Goal: Task Accomplishment & Management: Use online tool/utility

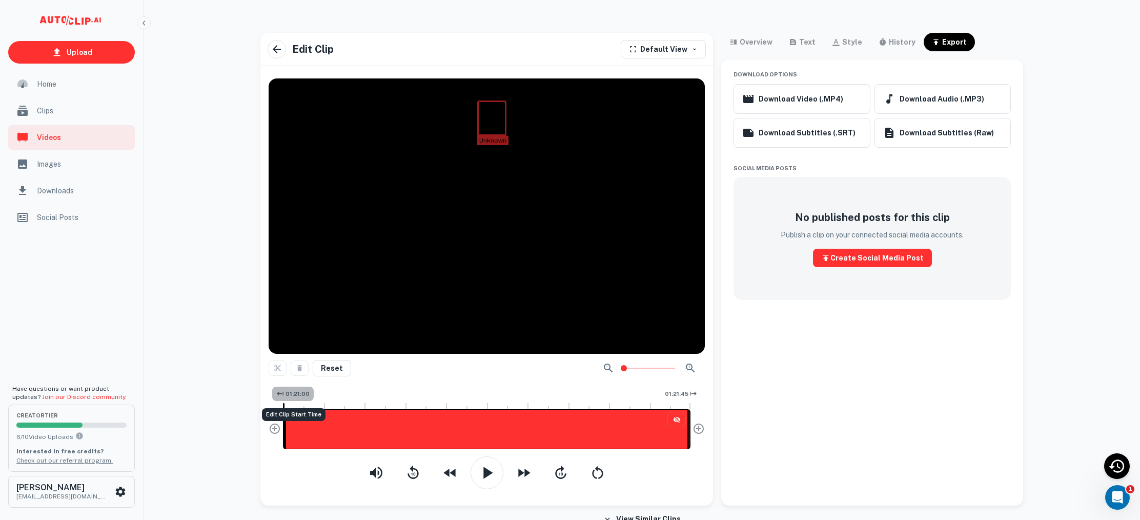
click at [298, 396] on span "01:21:00" at bounding box center [297, 393] width 24 height 9
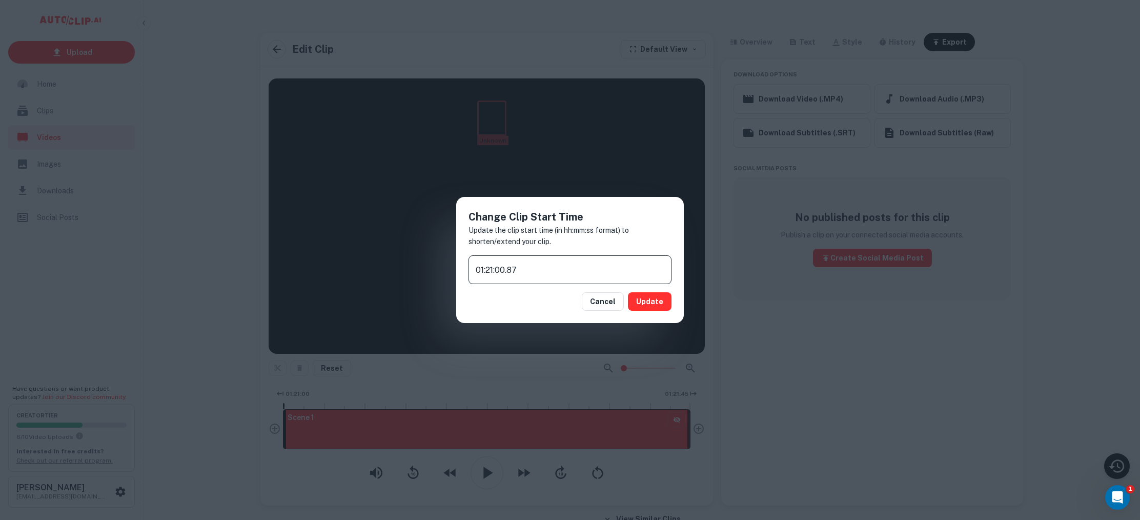
click at [508, 270] on input "01:21:00.87" at bounding box center [569, 269] width 203 height 29
type input "01:21:45.87"
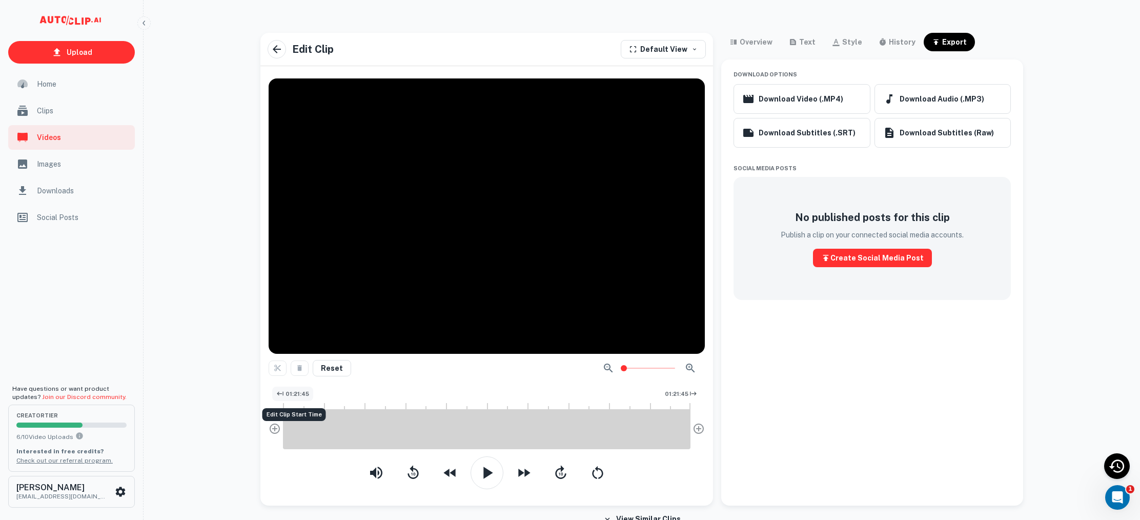
click at [302, 395] on span "01:21:45" at bounding box center [297, 393] width 24 height 9
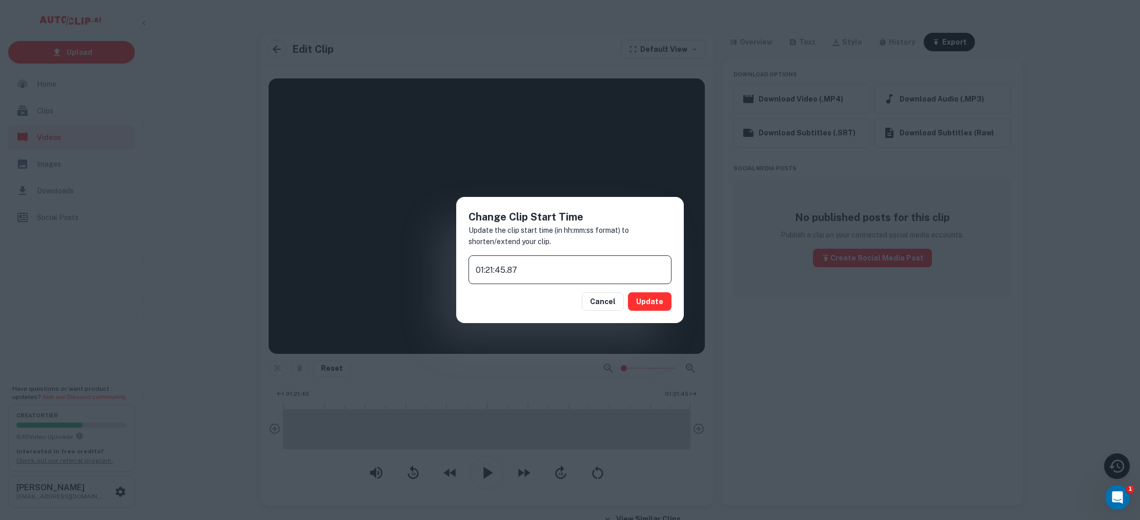
drag, startPoint x: 486, startPoint y: 267, endPoint x: 494, endPoint y: 269, distance: 8.9
click at [486, 267] on input "01:21:45.87" at bounding box center [569, 269] width 203 height 29
type input "01:20:45.87"
click at [498, 270] on input "01:20:45.87" at bounding box center [569, 269] width 203 height 29
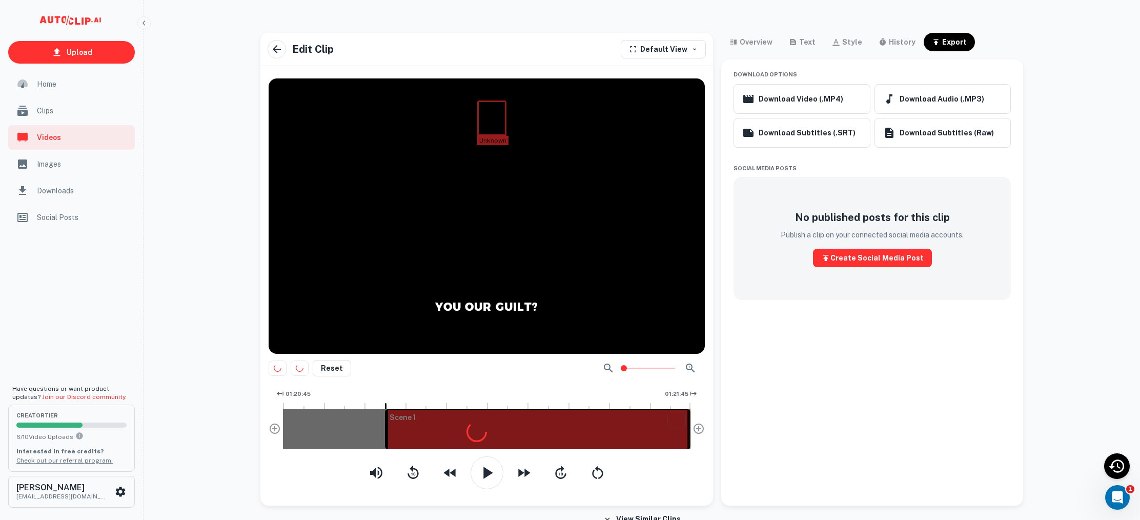
scroll to position [1, 0]
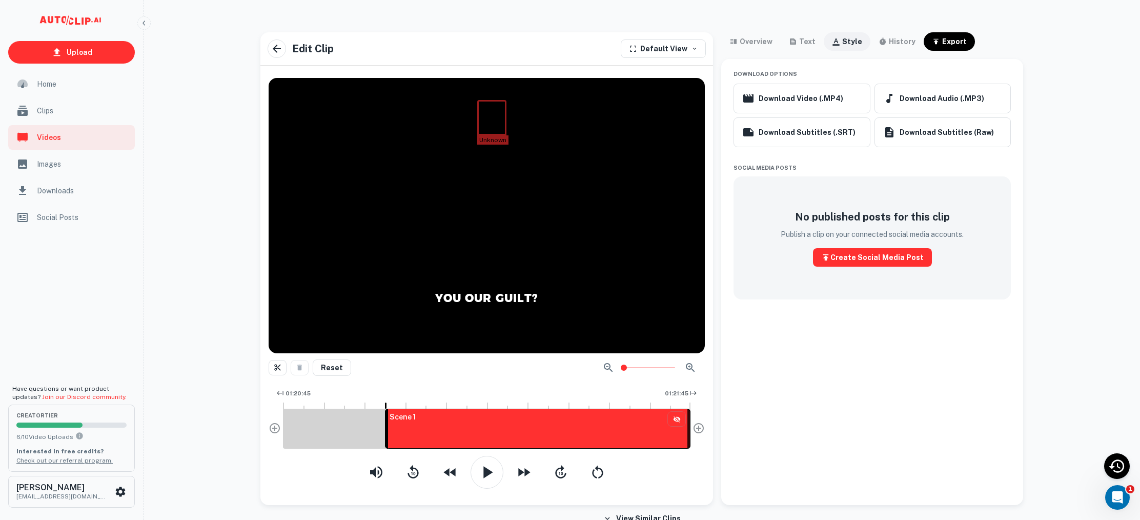
click at [850, 40] on div "style" at bounding box center [852, 41] width 20 height 12
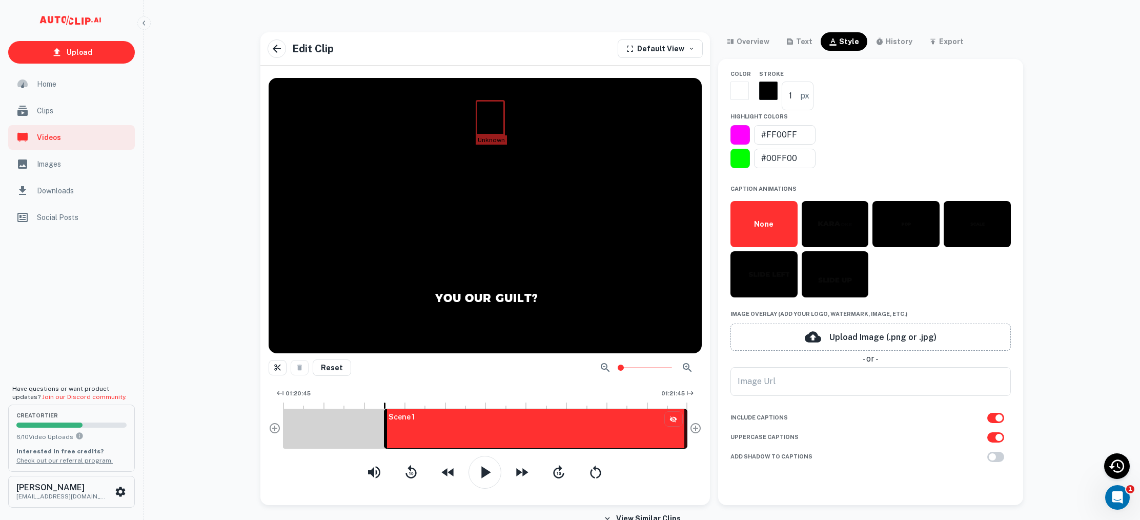
scroll to position [300, 0]
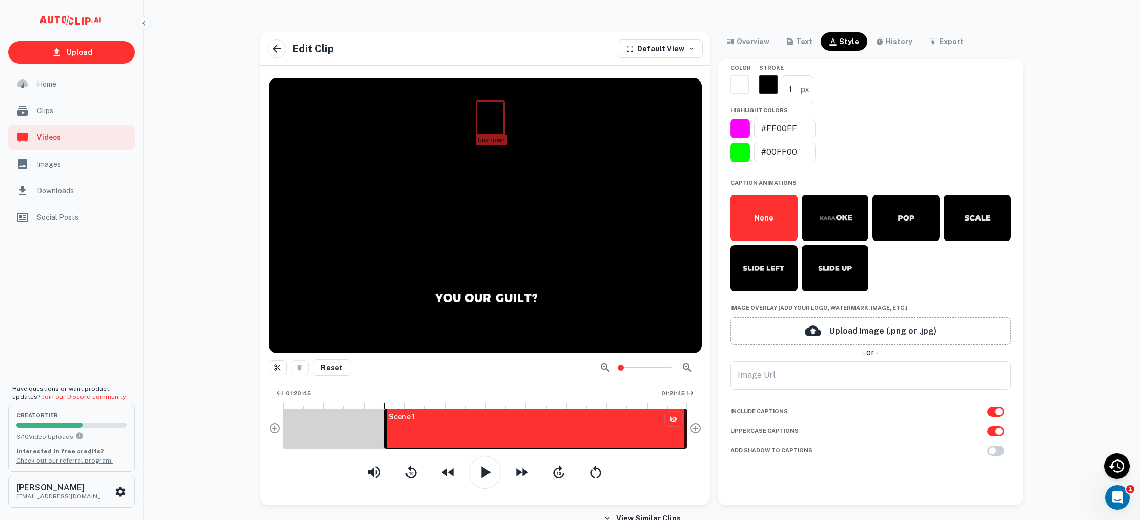
click at [993, 411] on input "checkbox" at bounding box center [999, 411] width 58 height 19
checkbox input "false"
type input "custom"
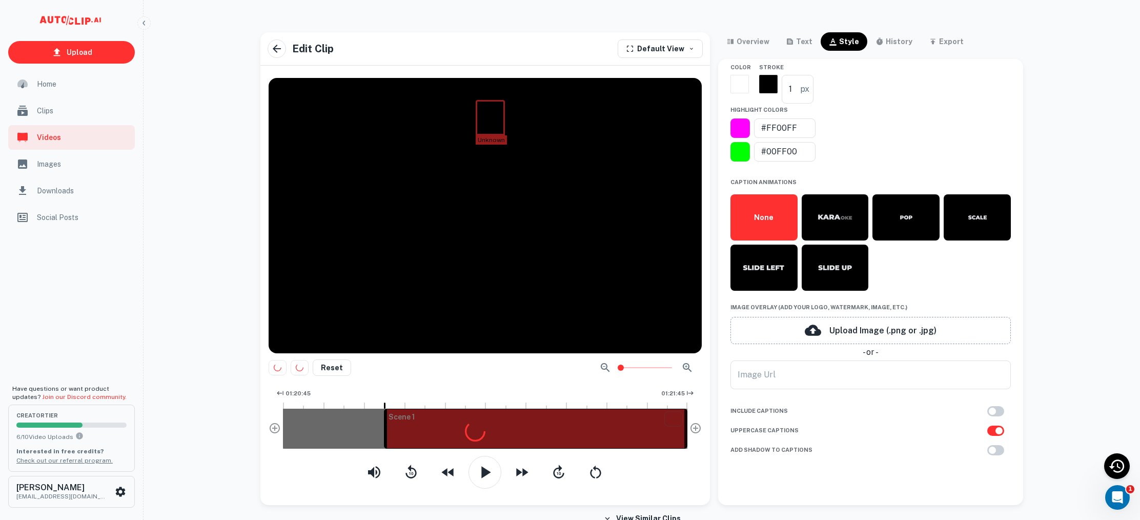
scroll to position [292, 0]
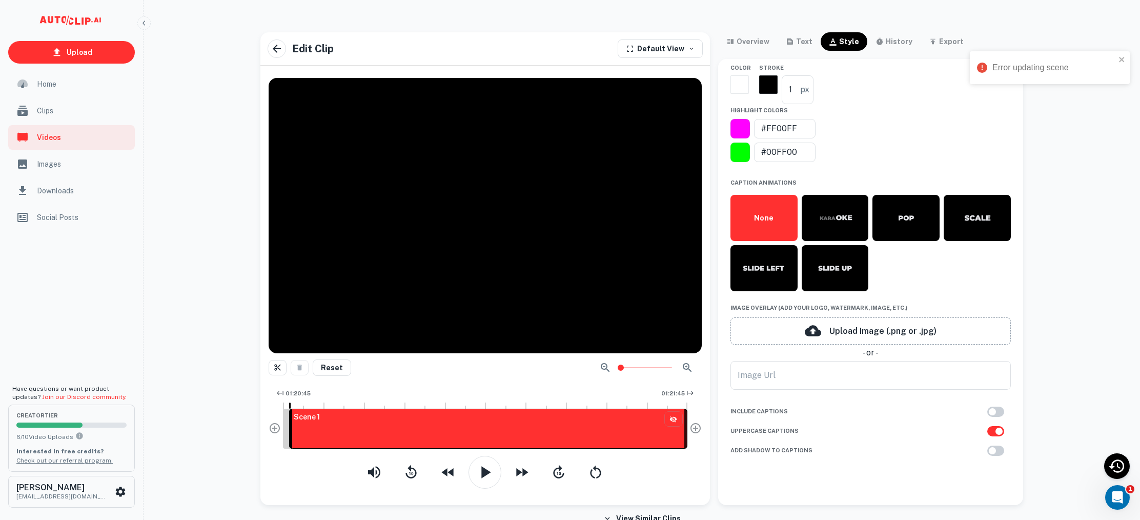
drag, startPoint x: 387, startPoint y: 430, endPoint x: 261, endPoint y: 426, distance: 126.1
click at [261, 426] on div "Reset 01:20:45 01:21:45 Scene 1" at bounding box center [484, 287] width 449 height 435
drag, startPoint x: 293, startPoint y: 427, endPoint x: 278, endPoint y: 428, distance: 15.4
click at [278, 428] on div "01:20:45 01:21:45 Scene 1" at bounding box center [485, 421] width 433 height 70
click at [480, 473] on icon "button" at bounding box center [485, 472] width 20 height 20
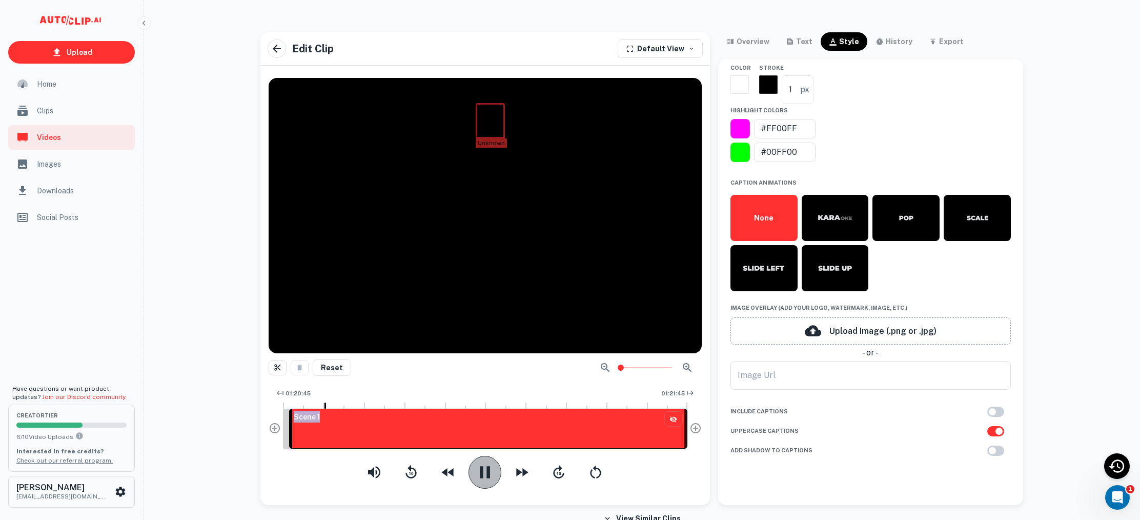
click at [483, 477] on icon "button" at bounding box center [485, 472] width 20 height 20
drag, startPoint x: 292, startPoint y: 429, endPoint x: 273, endPoint y: 427, distance: 19.1
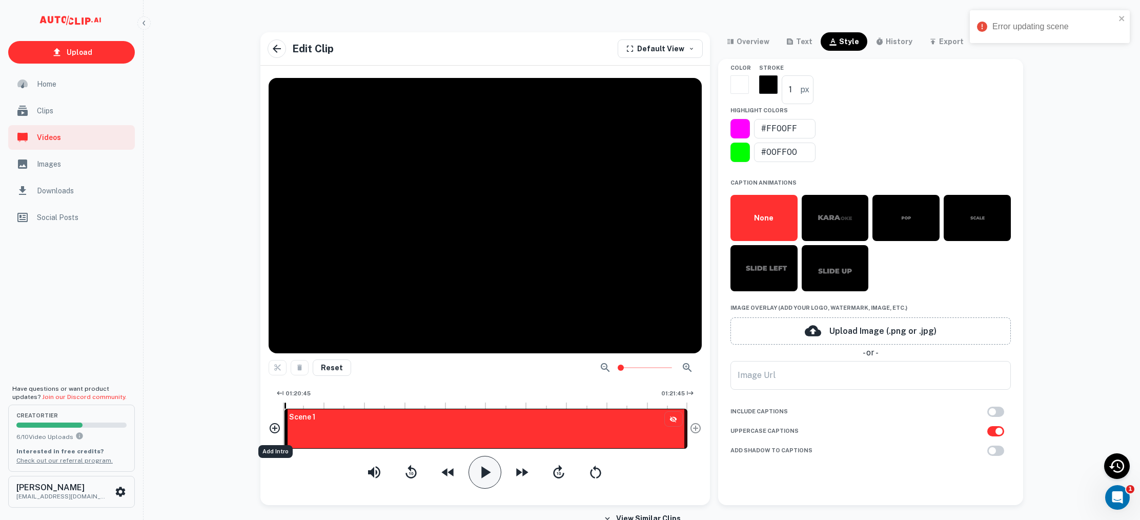
click at [273, 427] on div "01:20:45 01:21:45 Scene 1" at bounding box center [485, 421] width 433 height 70
click at [483, 471] on icon "button" at bounding box center [486, 472] width 9 height 12
click at [483, 473] on icon "button" at bounding box center [485, 472] width 10 height 12
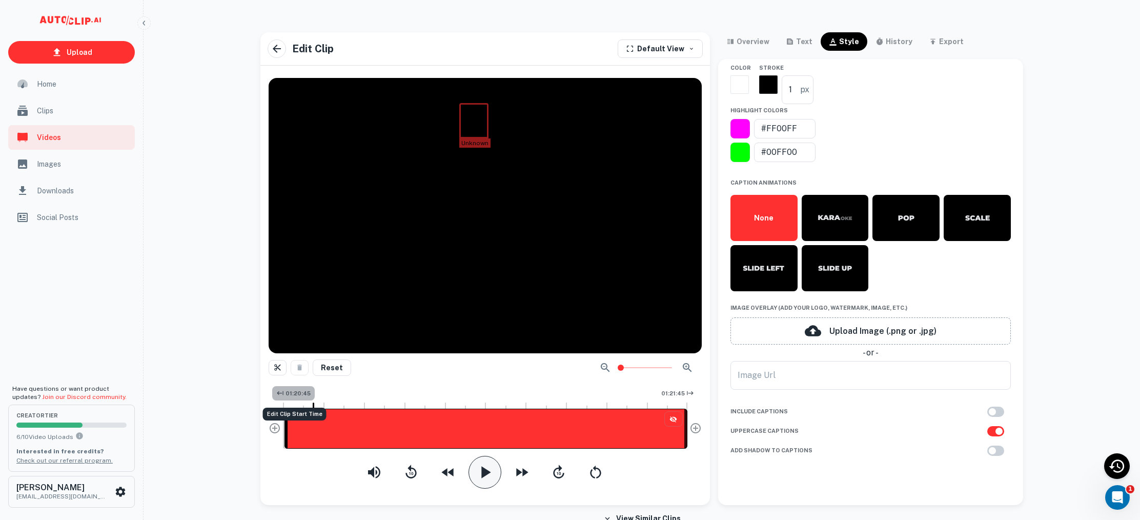
click at [306, 391] on span "01:20:45" at bounding box center [297, 393] width 25 height 9
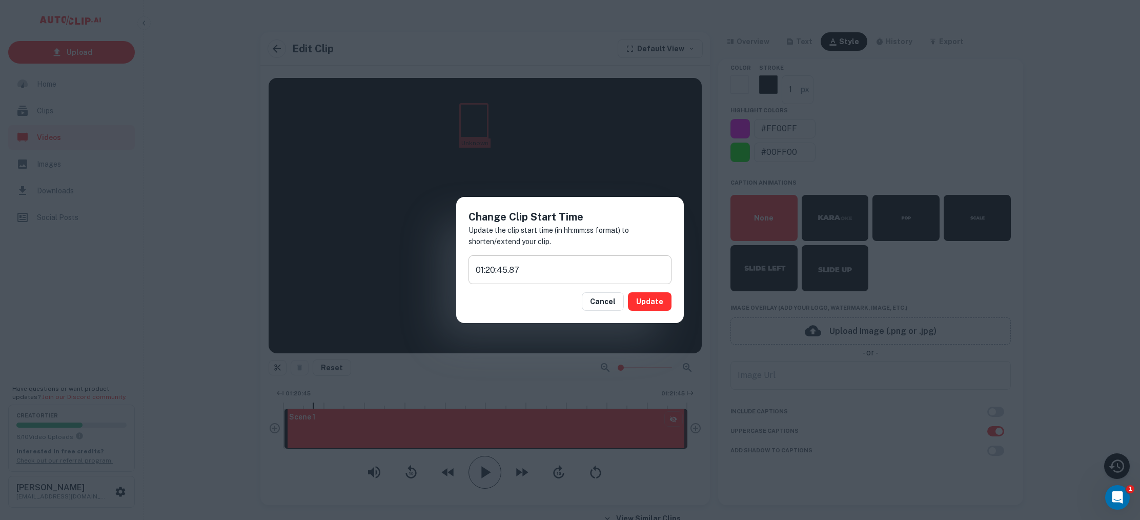
click at [507, 270] on input "01:20:45.87" at bounding box center [569, 269] width 203 height 29
type input "01:20:43.87"
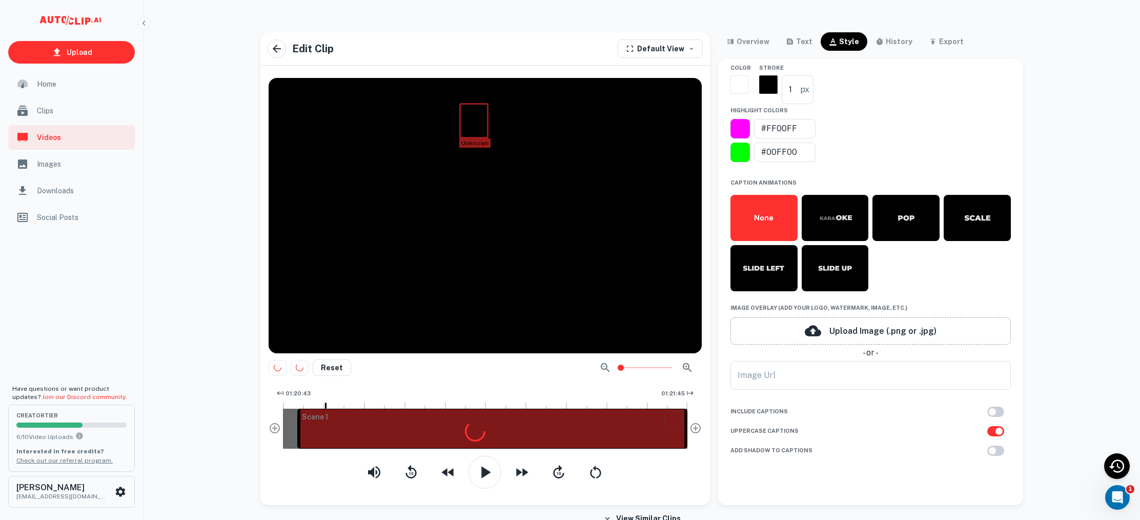
scroll to position [4, 0]
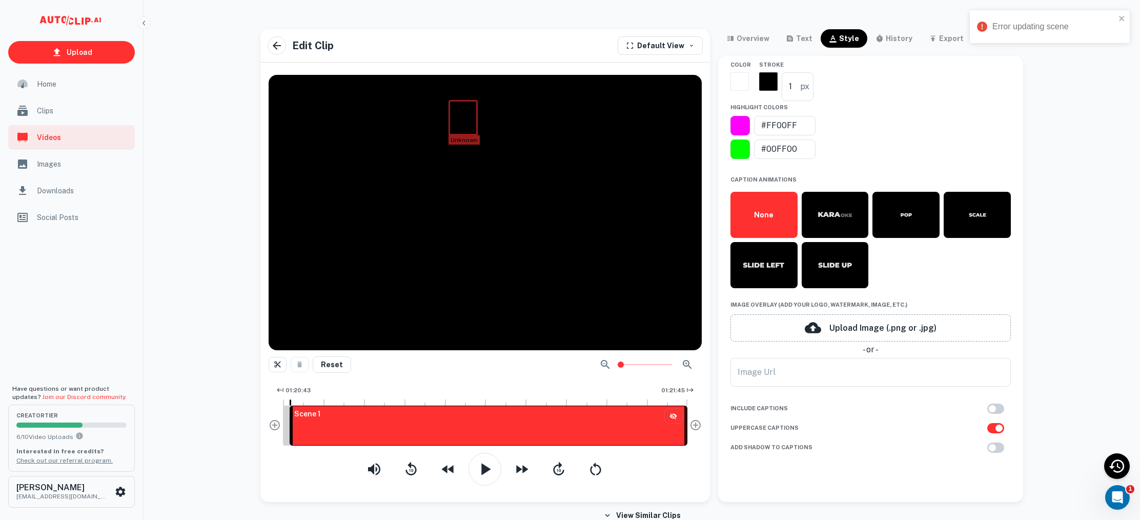
drag, startPoint x: 297, startPoint y: 427, endPoint x: 239, endPoint y: 425, distance: 57.9
click at [239, 426] on div "Upload Home Clips Videos Images Downloads Social Posts Have questions or want p…" at bounding box center [570, 265] width 1140 height 520
click at [486, 464] on icon "button" at bounding box center [485, 469] width 20 height 20
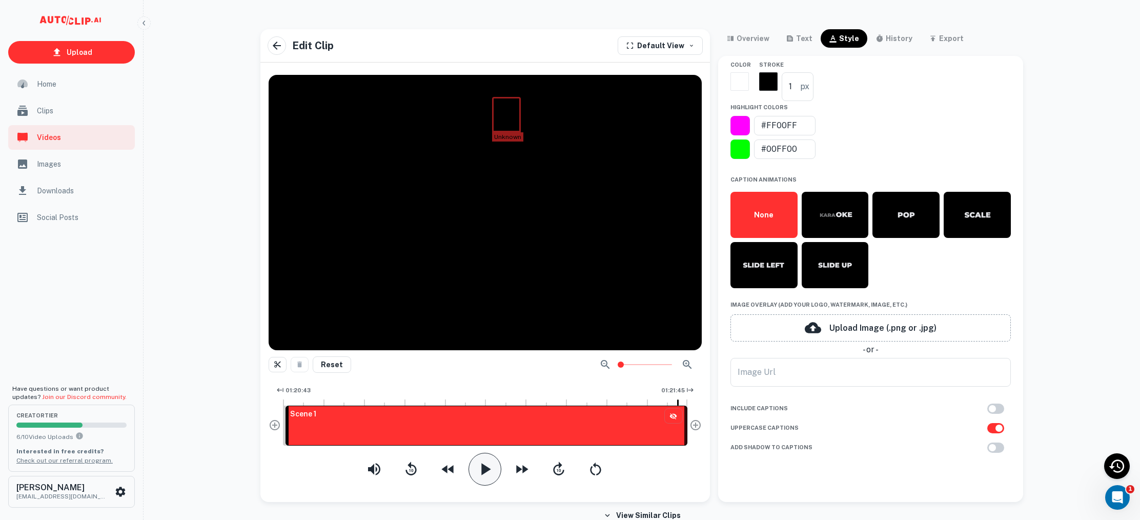
click at [700, 361] on div at bounding box center [648, 364] width 107 height 20
click at [679, 390] on span "01:21:45" at bounding box center [673, 390] width 24 height 9
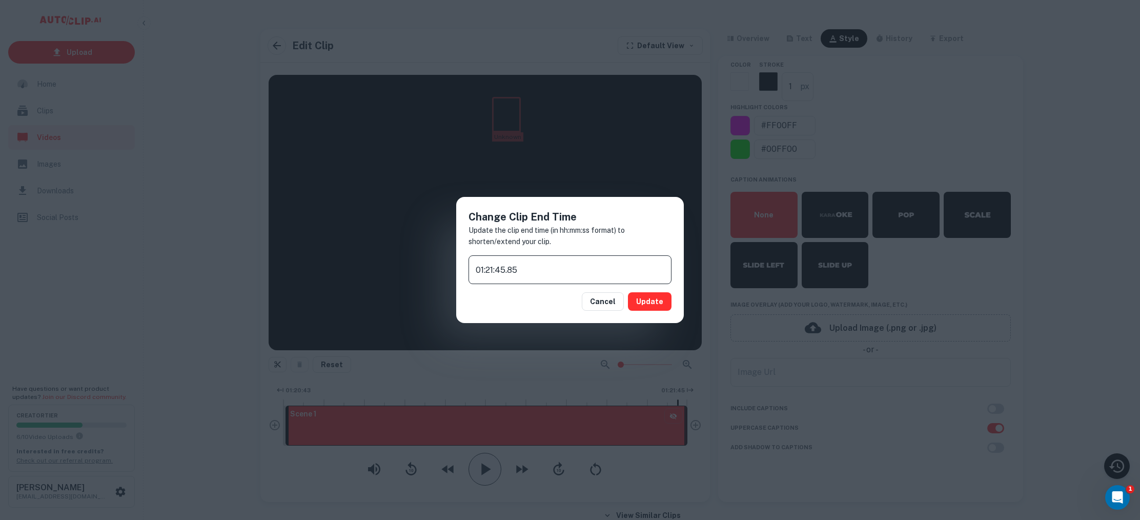
click at [489, 267] on input "01:21:45.85" at bounding box center [569, 269] width 203 height 29
drag, startPoint x: 505, startPoint y: 270, endPoint x: 496, endPoint y: 271, distance: 9.2
click at [496, 271] on input "01:22:45.85" at bounding box center [569, 269] width 203 height 29
click at [506, 270] on input "01:22:45.85" at bounding box center [569, 269] width 203 height 29
type input "01:22:30.85"
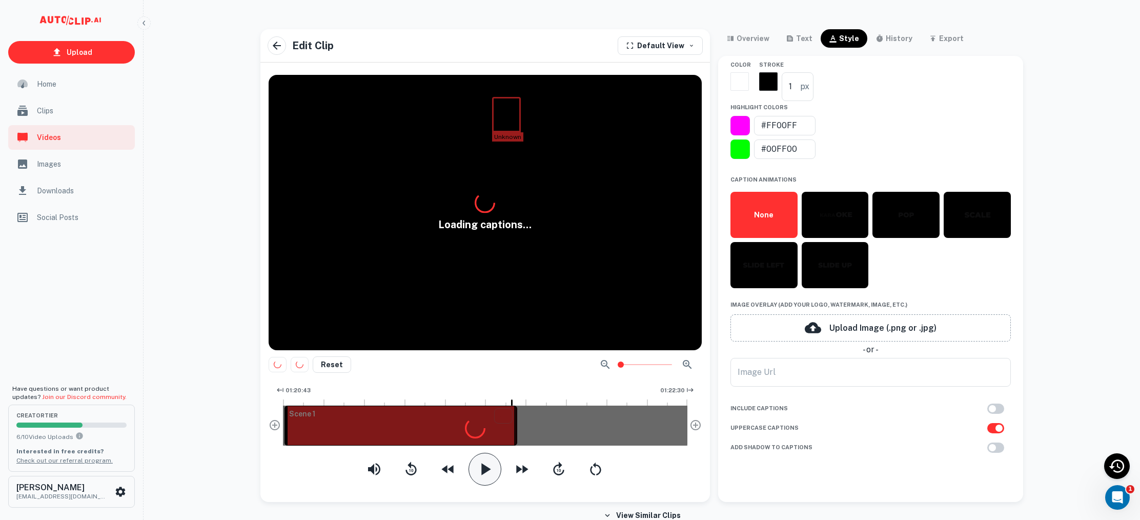
click at [658, 303] on button "Updating..." at bounding box center [642, 301] width 57 height 18
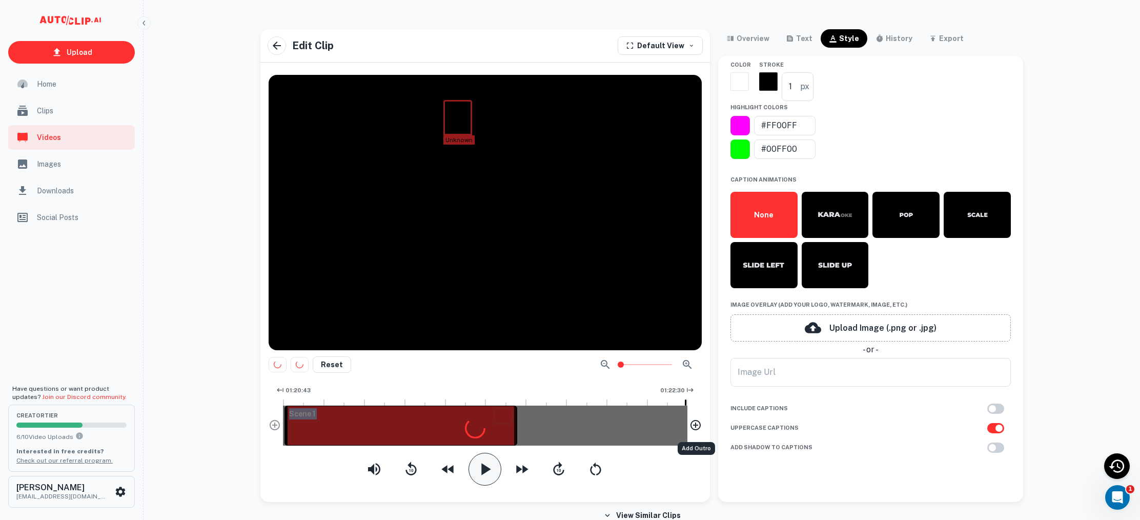
drag, startPoint x: 515, startPoint y: 432, endPoint x: 689, endPoint y: 430, distance: 173.7
click at [689, 430] on div "01:20:43 01:22:30 Scene 1" at bounding box center [485, 418] width 433 height 70
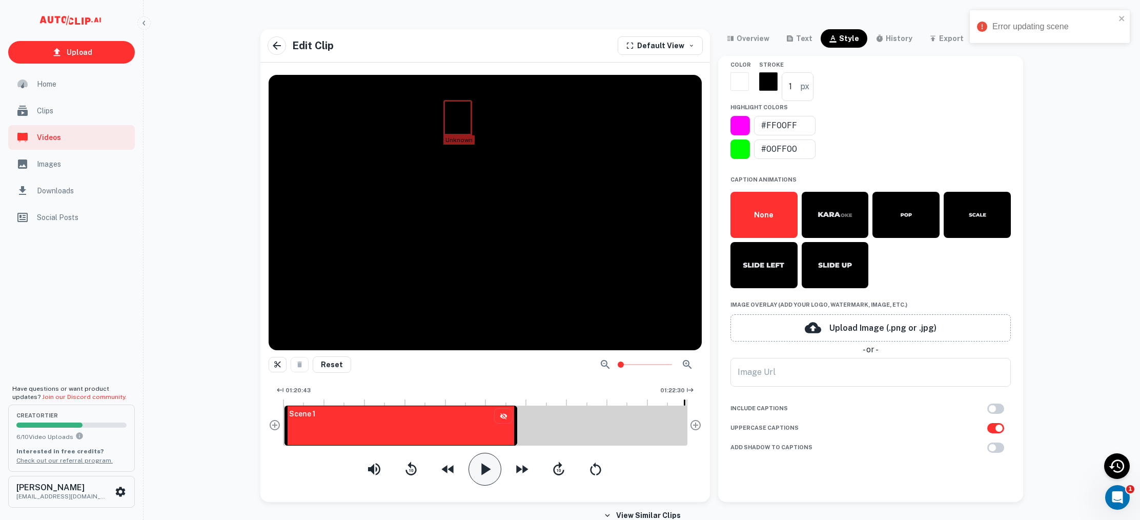
drag, startPoint x: 553, startPoint y: 428, endPoint x: 686, endPoint y: 421, distance: 132.4
click at [686, 421] on div "Scene 1" at bounding box center [485, 425] width 404 height 40
drag, startPoint x: 525, startPoint y: 431, endPoint x: 657, endPoint y: 432, distance: 132.7
click at [663, 432] on div "Scene 1" at bounding box center [485, 425] width 404 height 40
click at [487, 471] on icon "button" at bounding box center [485, 469] width 20 height 20
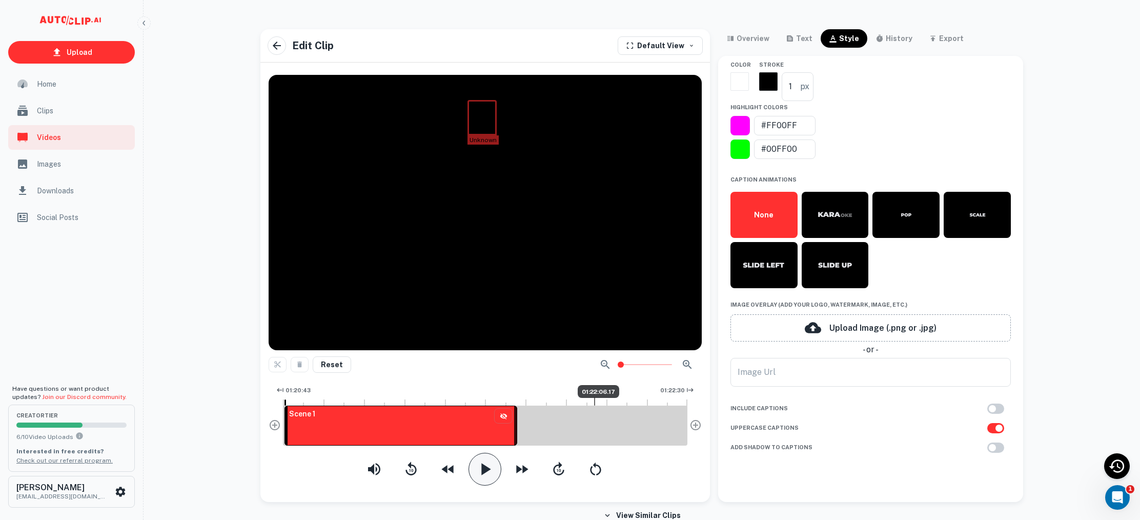
click at [594, 397] on div at bounding box center [594, 401] width 1 height 8
click at [497, 427] on div "Scene 1" at bounding box center [400, 425] width 233 height 40
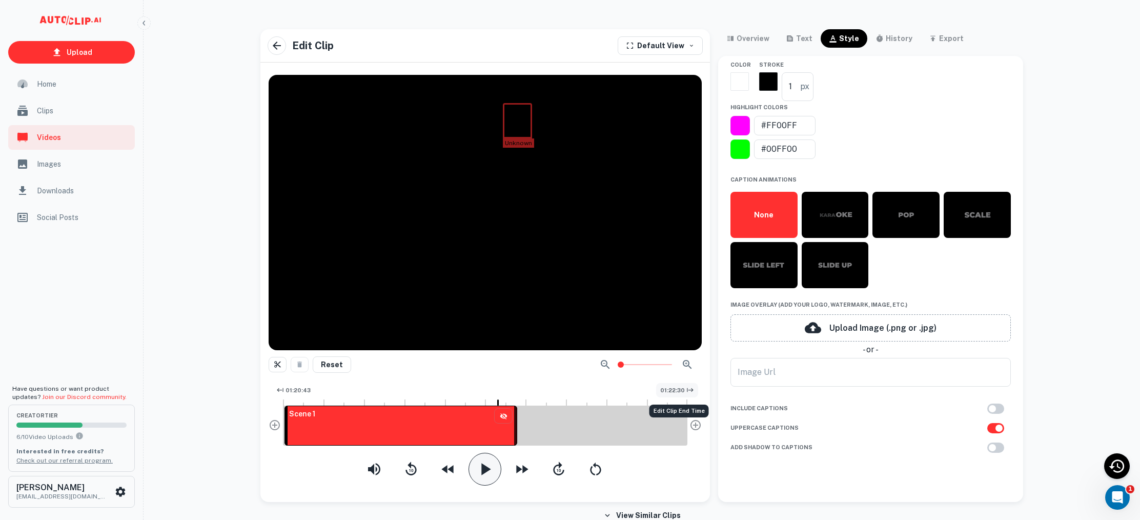
click at [673, 387] on span "01:22:30" at bounding box center [672, 390] width 25 height 9
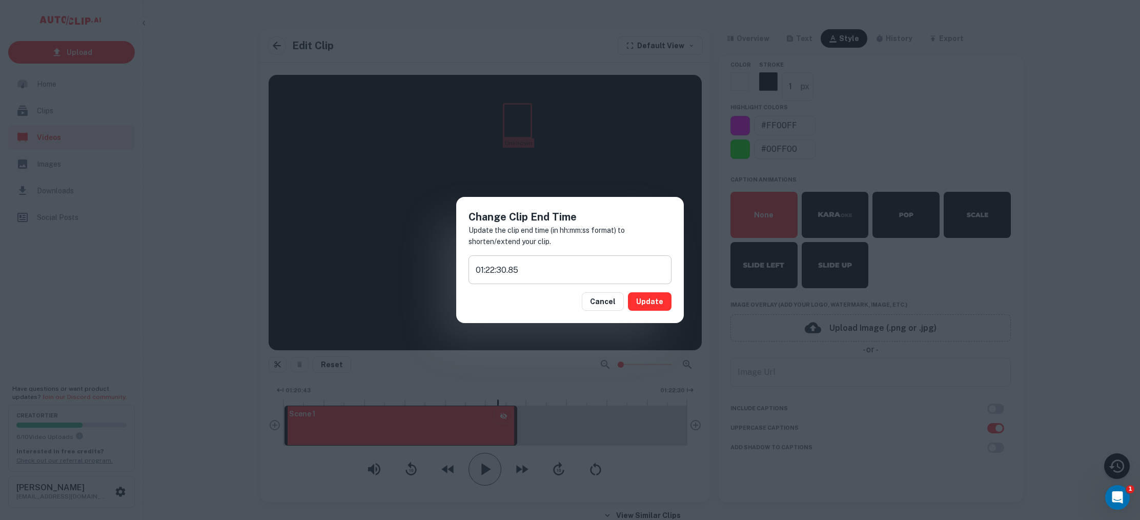
click at [495, 271] on input "01:22:30.85" at bounding box center [569, 269] width 203 height 29
click at [501, 270] on input "01:21:30.85" at bounding box center [569, 269] width 203 height 29
type input "01:21:50.85"
click at [656, 302] on button "Update" at bounding box center [650, 301] width 44 height 18
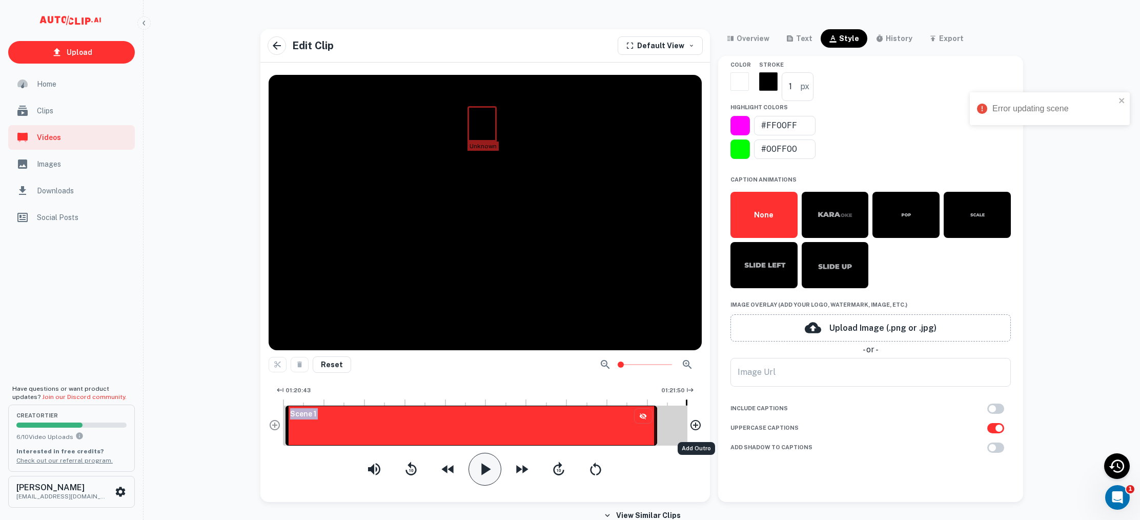
drag, startPoint x: 654, startPoint y: 430, endPoint x: 698, endPoint y: 428, distance: 44.1
click at [697, 428] on div "01:20:43 01:21:50 Scene 1" at bounding box center [485, 418] width 433 height 70
click at [474, 467] on button "button" at bounding box center [484, 468] width 33 height 33
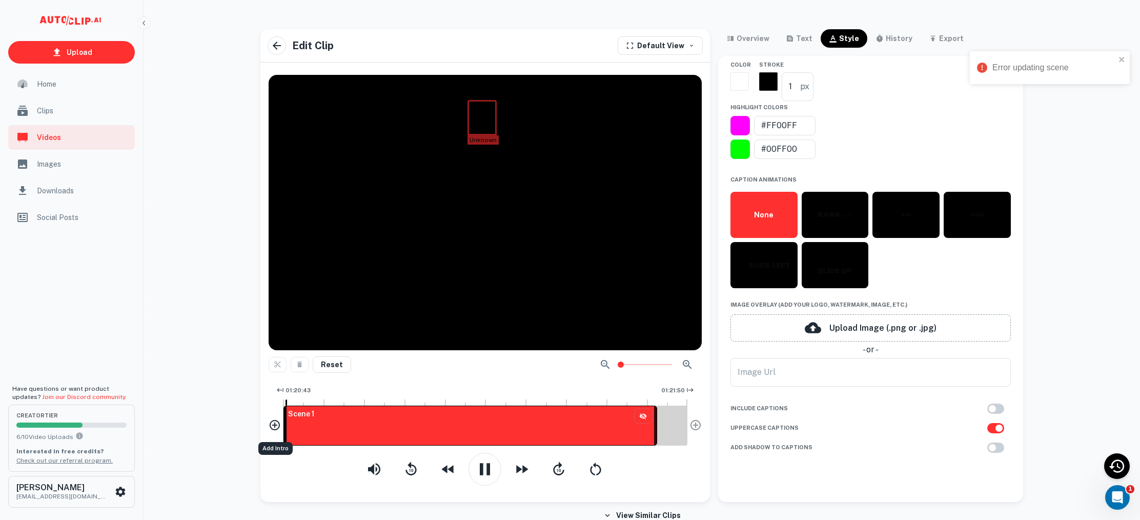
drag, startPoint x: 286, startPoint y: 428, endPoint x: 273, endPoint y: 427, distance: 12.9
click at [273, 427] on div "01:20:43 01:21:50 Scene 1" at bounding box center [485, 418] width 433 height 70
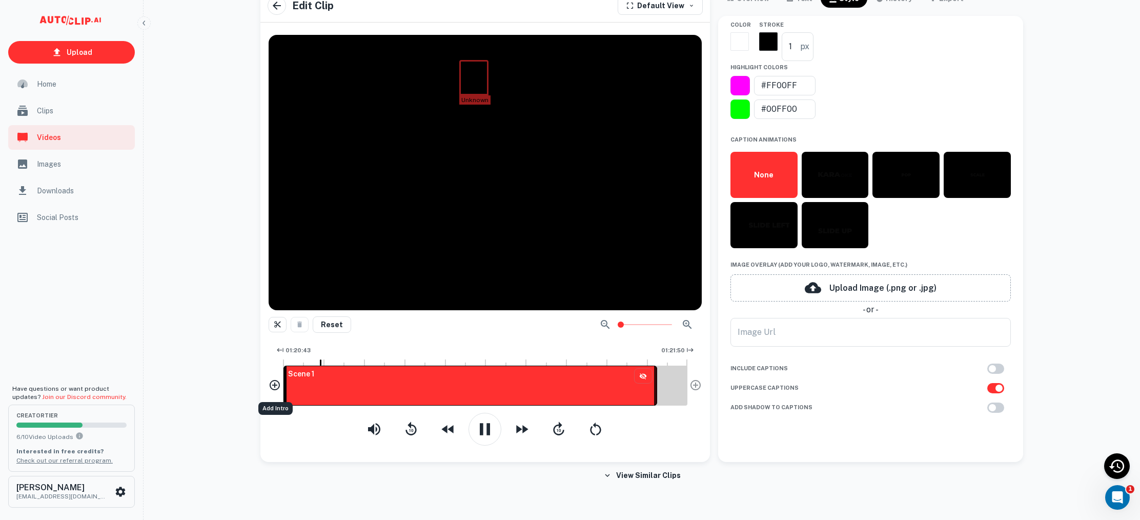
scroll to position [45, 0]
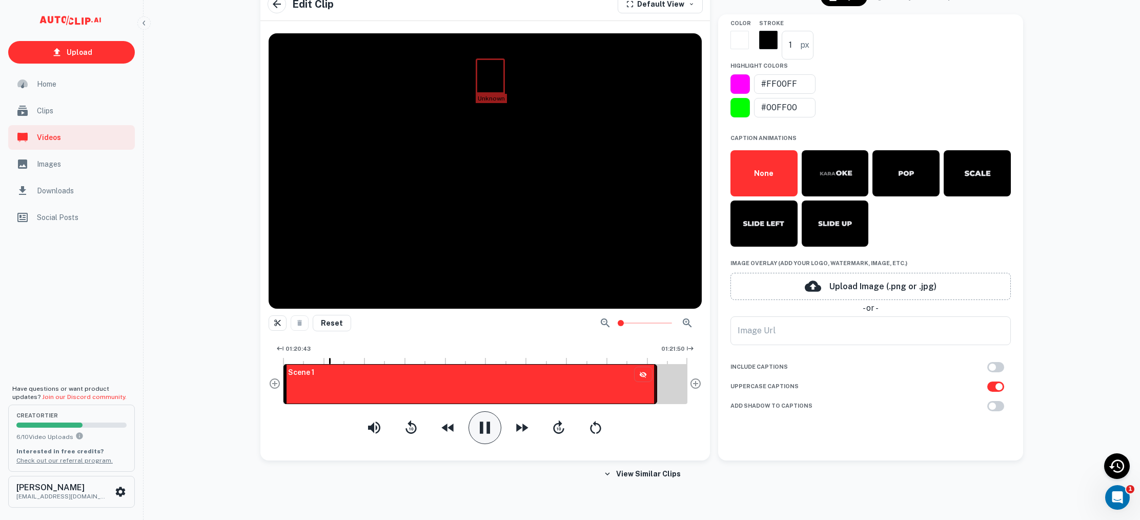
click at [488, 425] on icon "button" at bounding box center [485, 427] width 10 height 12
click at [302, 349] on span "01:20:43" at bounding box center [297, 348] width 25 height 9
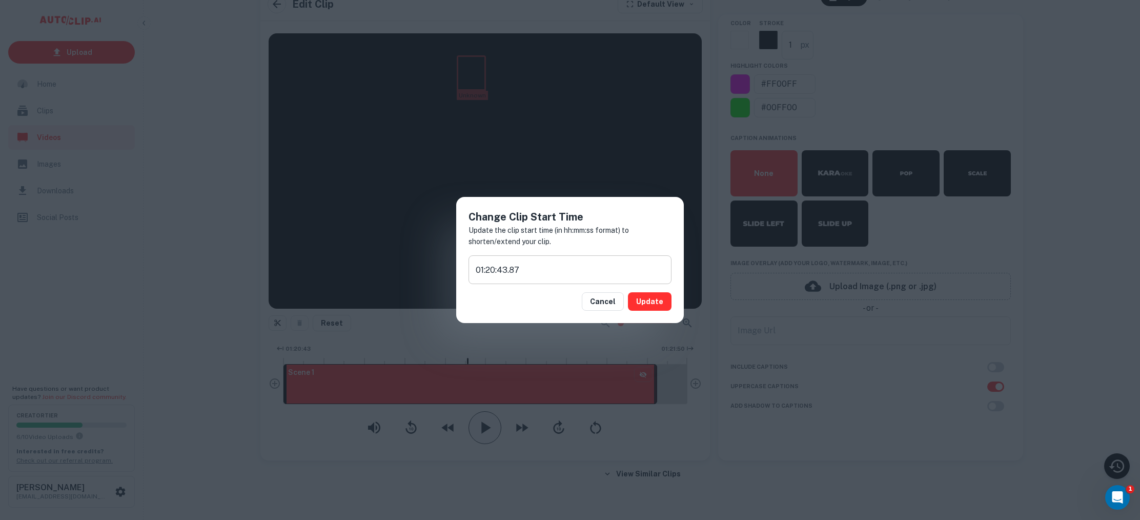
click at [503, 272] on input "01:20:43.87" at bounding box center [569, 269] width 203 height 29
type input "01:20:33.87"
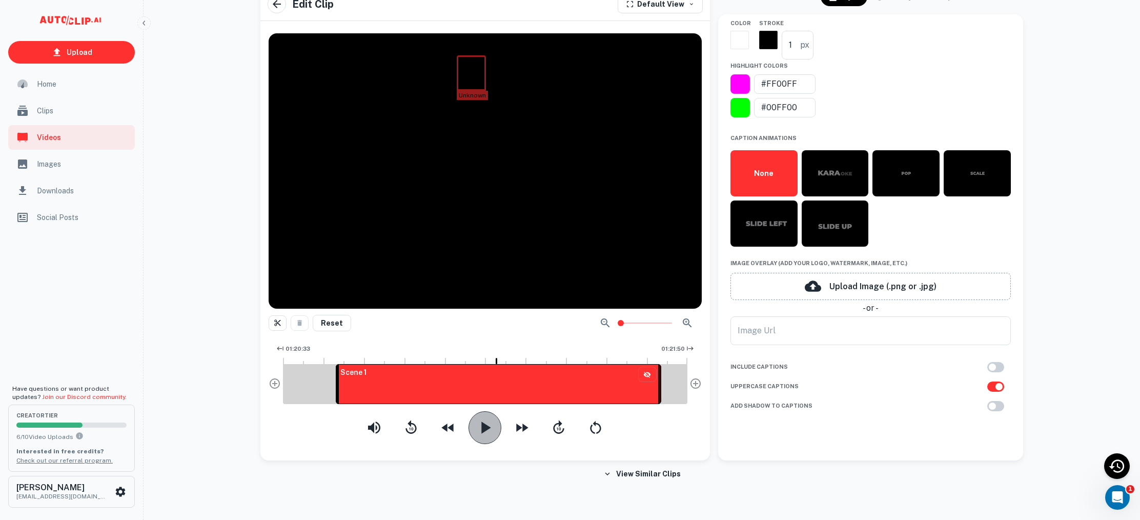
click at [481, 441] on button "button" at bounding box center [484, 427] width 33 height 33
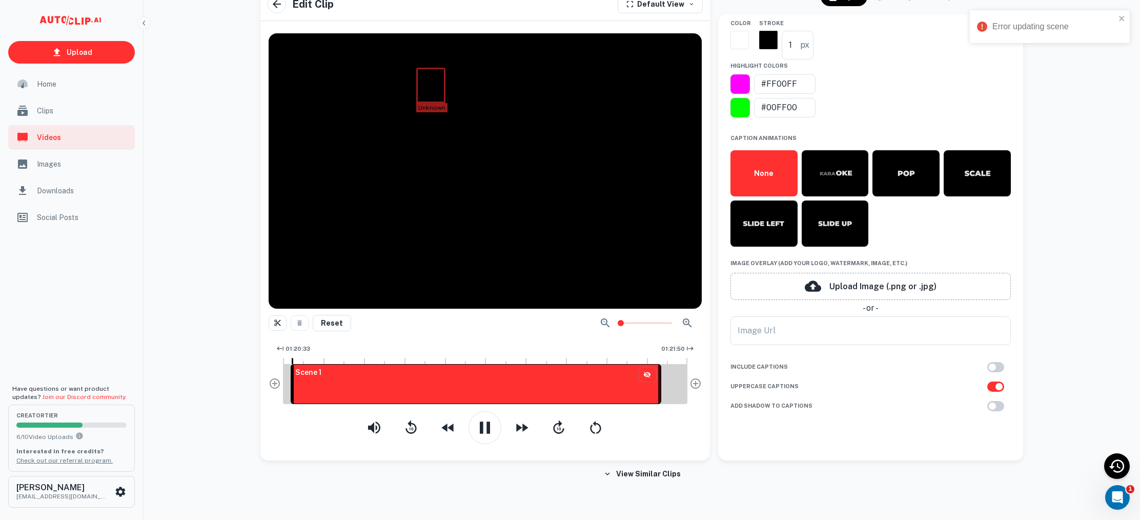
drag, startPoint x: 338, startPoint y: 383, endPoint x: 243, endPoint y: 378, distance: 95.5
click at [243, 378] on div "Upload Home Clips Videos Images Downloads Social Posts Have questions or want p…" at bounding box center [570, 223] width 1140 height 520
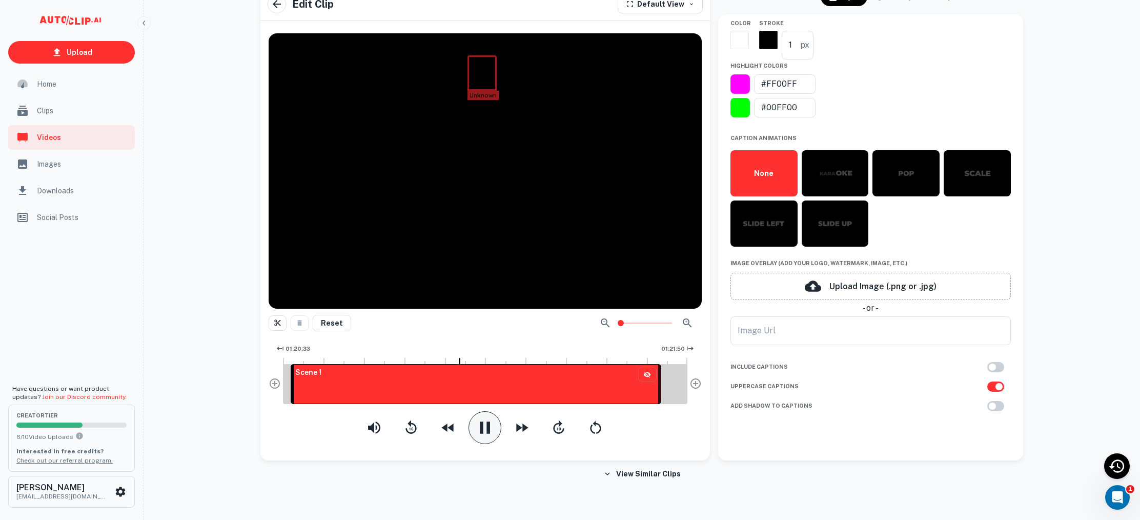
click at [492, 428] on icon "button" at bounding box center [485, 427] width 20 height 20
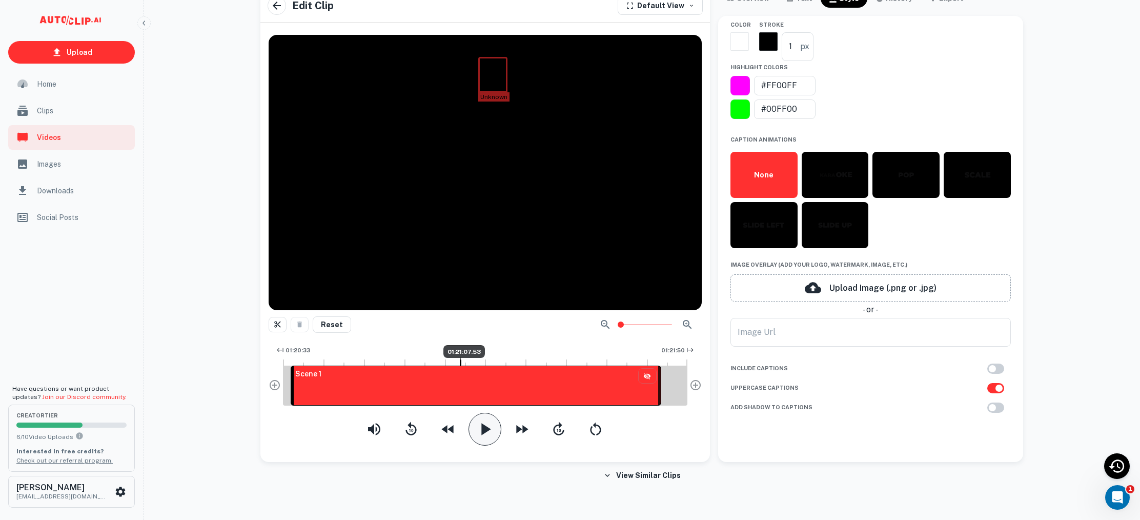
drag, startPoint x: 463, startPoint y: 361, endPoint x: 378, endPoint y: 359, distance: 84.6
click at [364, 358] on div at bounding box center [485, 360] width 404 height 6
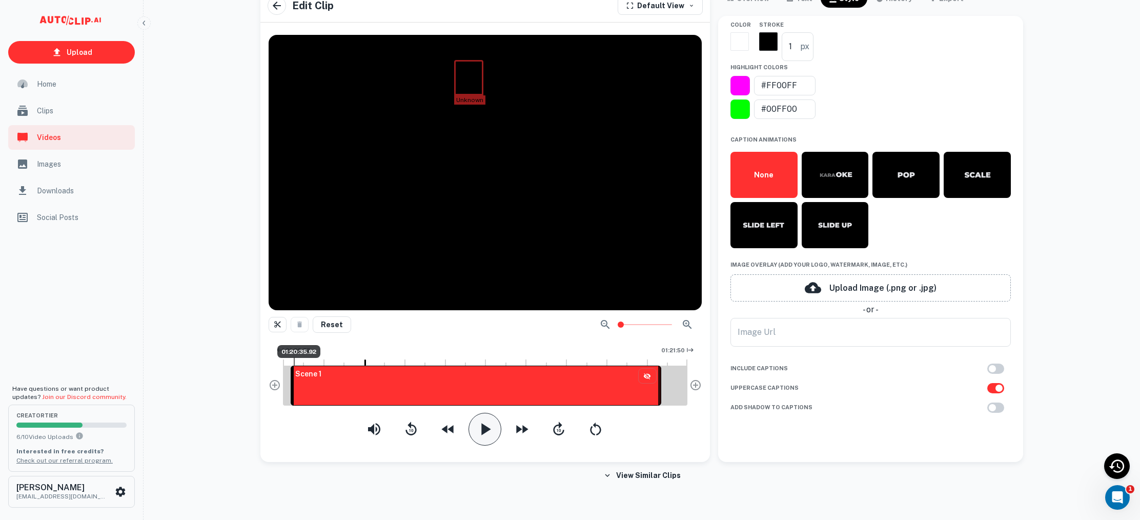
click at [294, 365] on div at bounding box center [294, 361] width 1 height 8
drag, startPoint x: 294, startPoint y: 365, endPoint x: 276, endPoint y: 364, distance: 17.4
click at [264, 386] on div "Unknown Reset 01:20:33 01:21:50 Scene 1" at bounding box center [484, 244] width 449 height 435
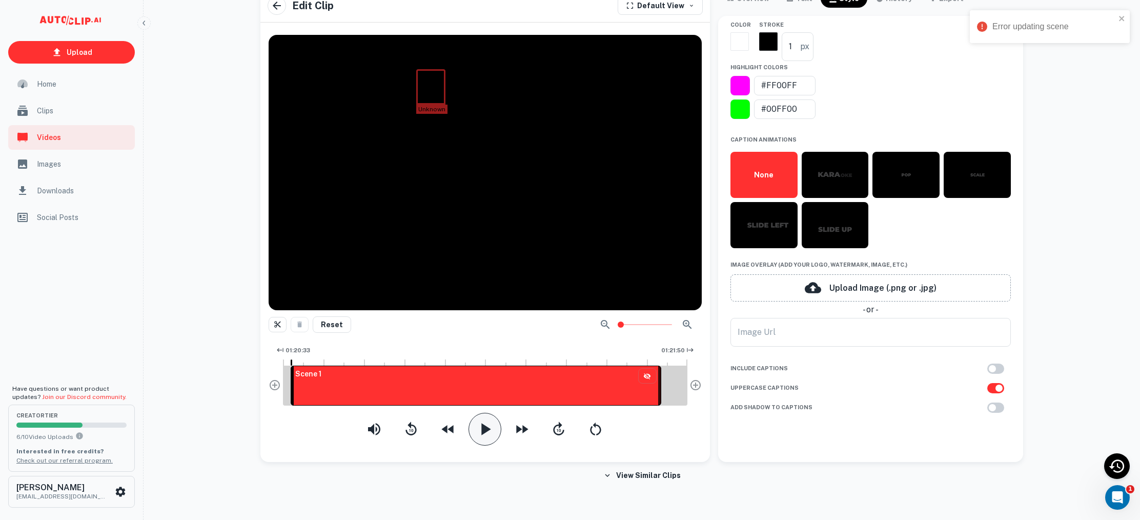
scroll to position [45, 0]
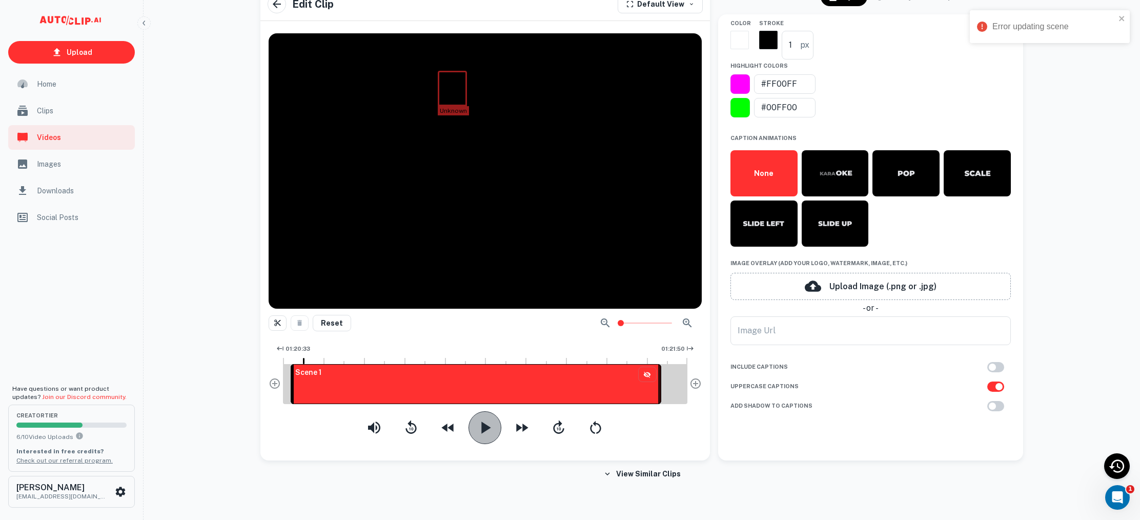
click at [487, 425] on icon "button" at bounding box center [486, 427] width 9 height 12
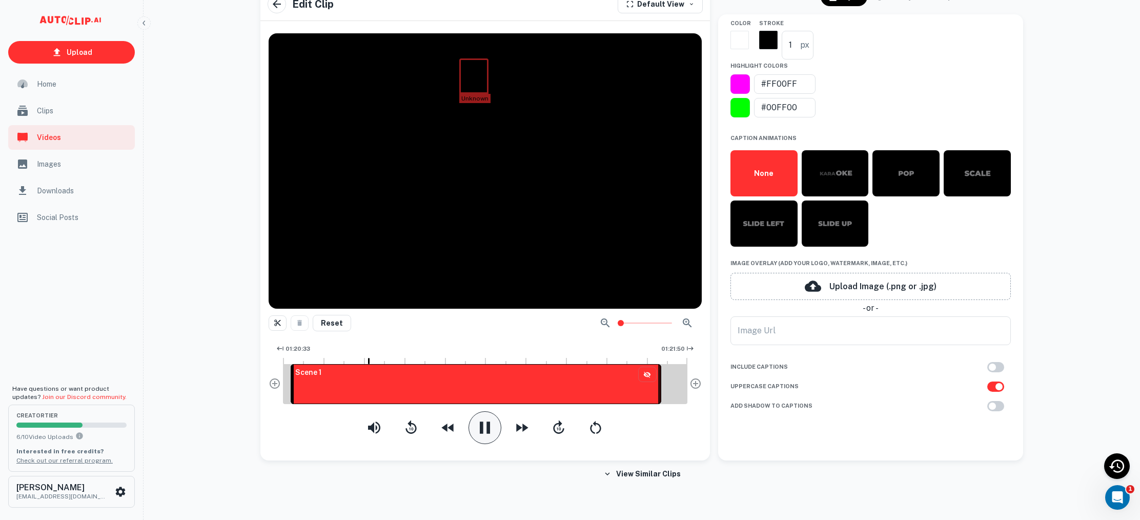
click at [468, 411] on button "button" at bounding box center [484, 427] width 33 height 33
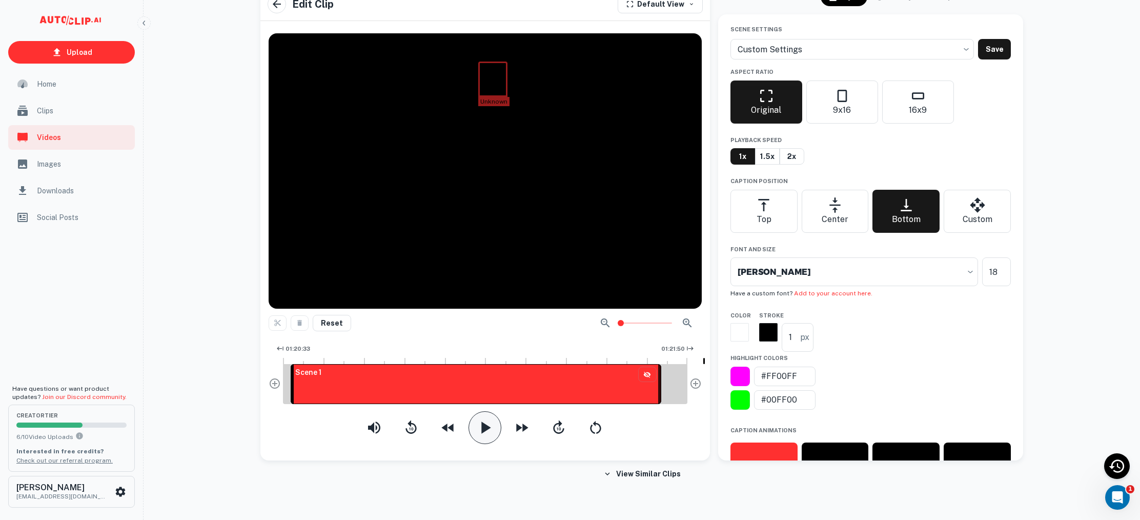
scroll to position [0, 0]
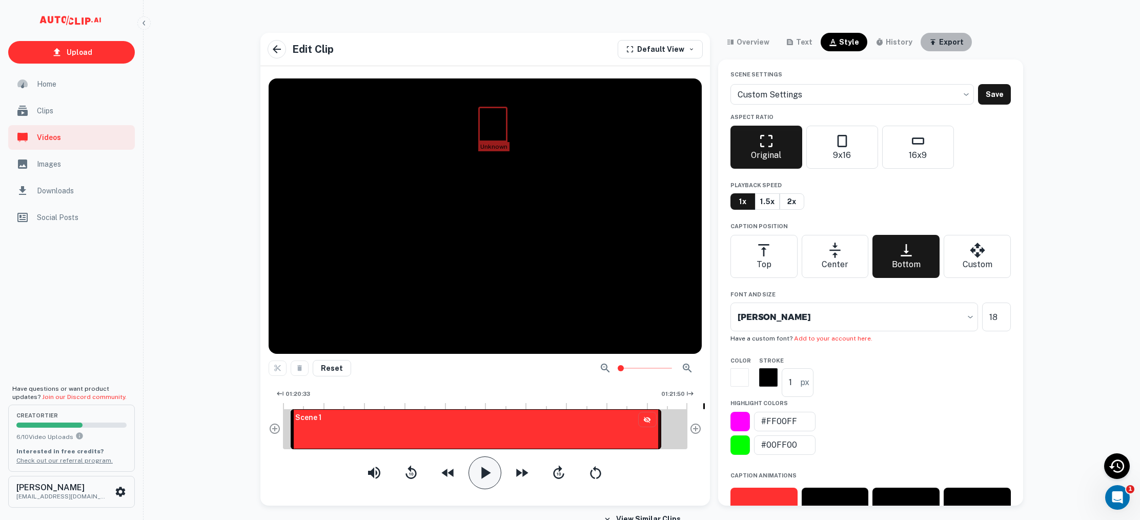
click at [939, 45] on div "export" at bounding box center [951, 42] width 25 height 12
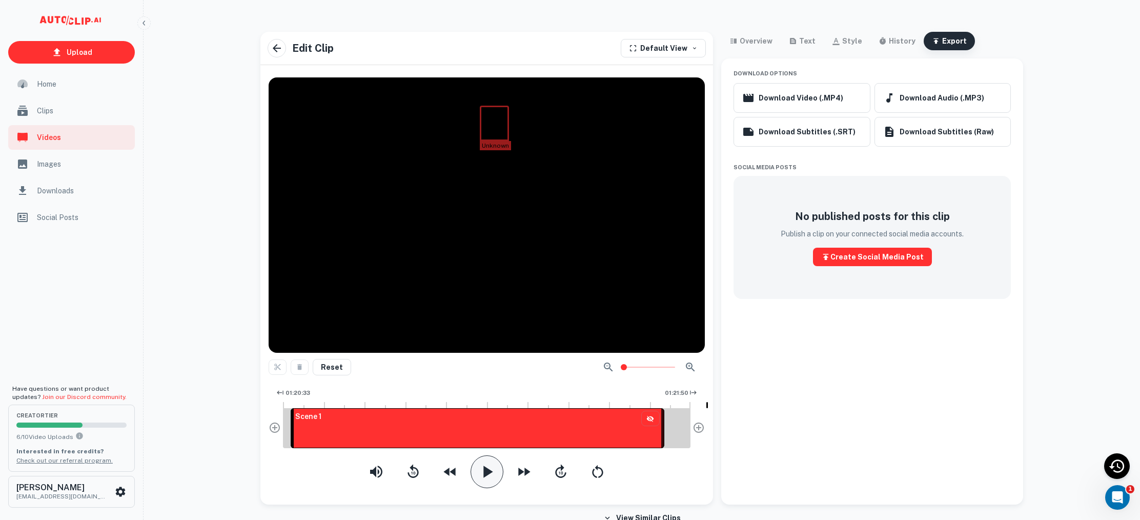
scroll to position [5, 0]
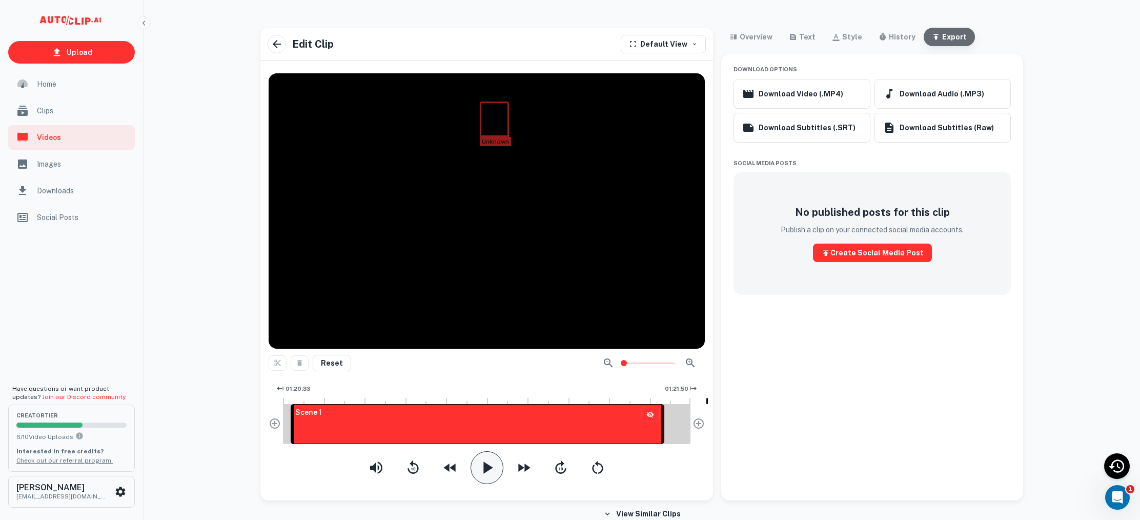
click at [942, 37] on div "export" at bounding box center [954, 37] width 25 height 12
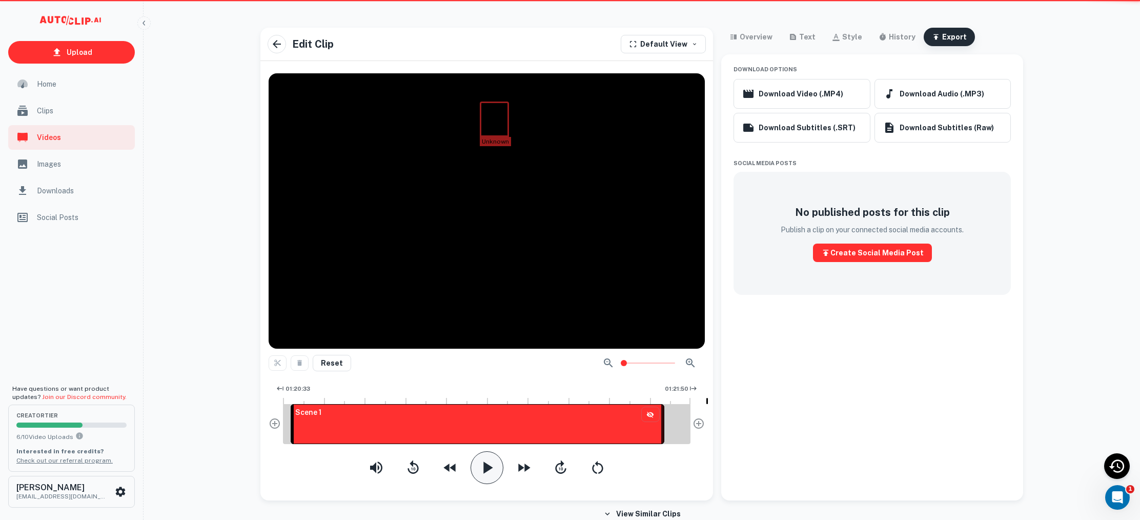
scroll to position [7, 0]
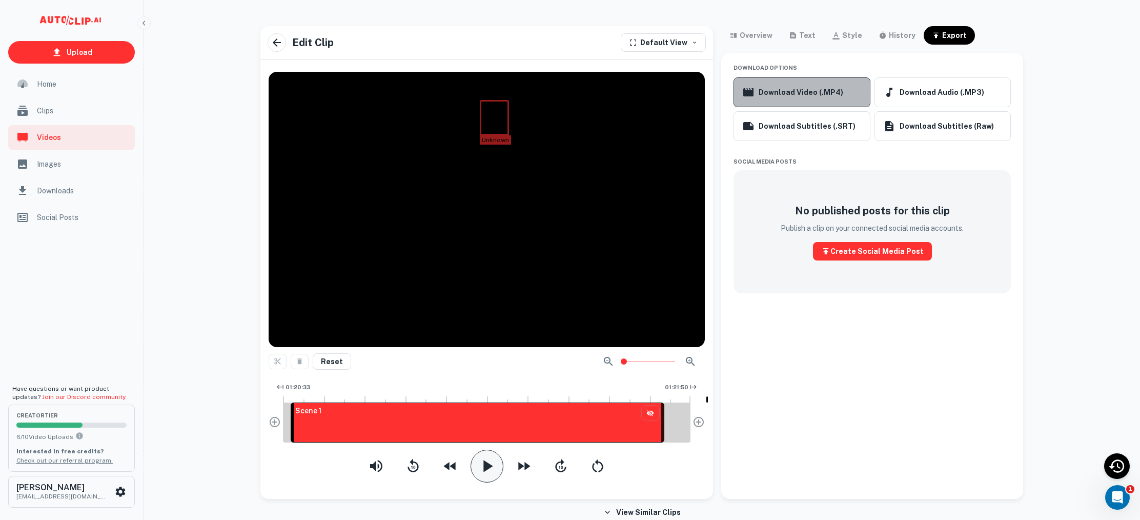
click at [830, 95] on button "Download Video (.MP4)" at bounding box center [801, 92] width 136 height 30
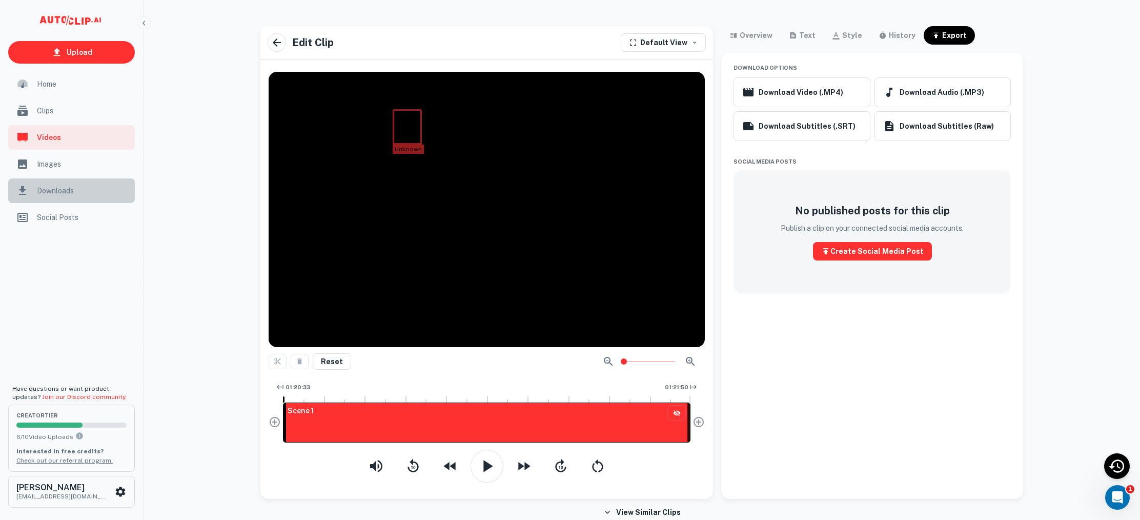
click at [76, 193] on span "Downloads" at bounding box center [83, 190] width 92 height 11
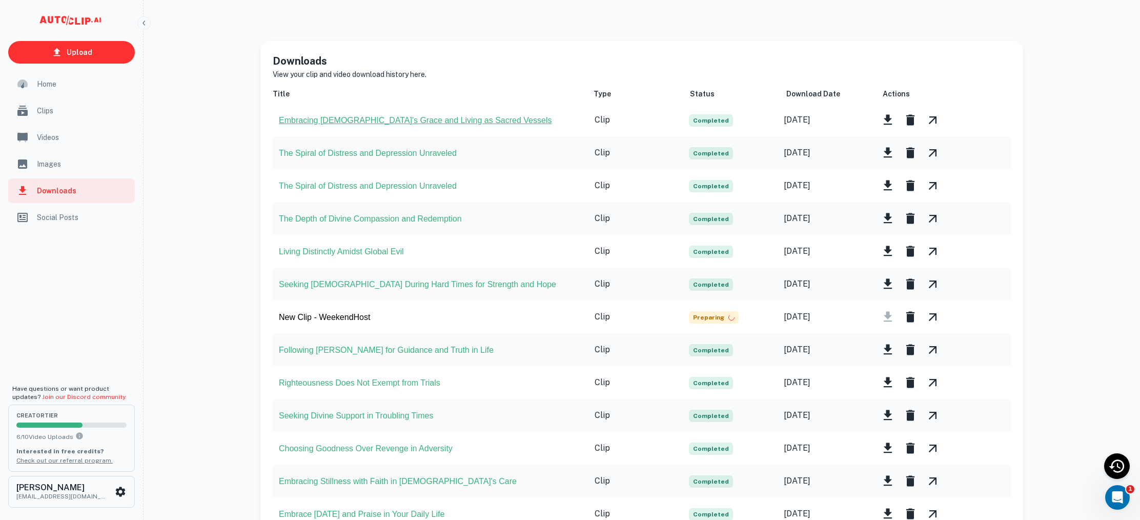
click at [372, 120] on button "Embracing [DEMOGRAPHIC_DATA]'s Grace and Living as Sacred Vessels" at bounding box center [415, 120] width 273 height 9
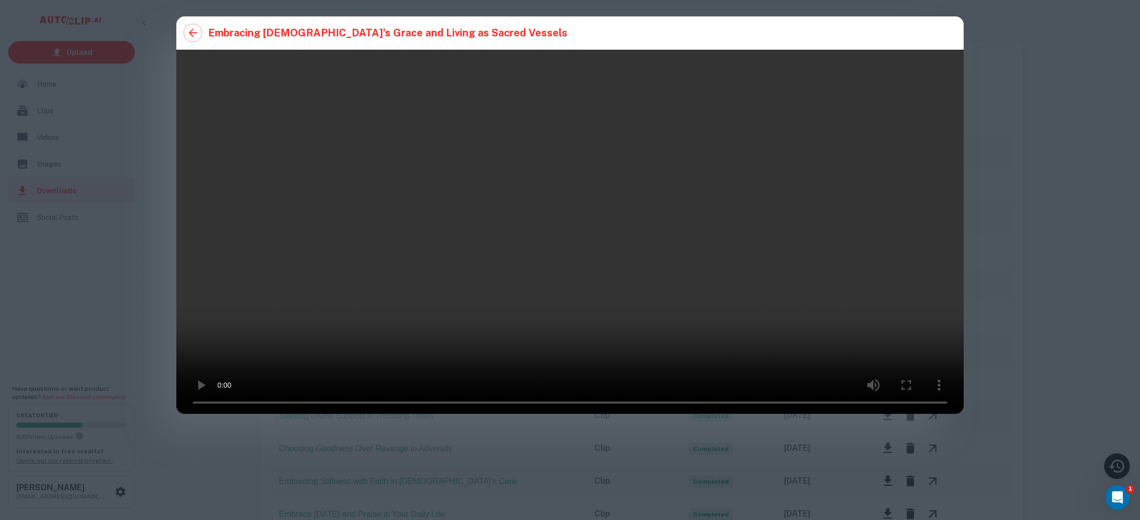
click at [175, 29] on div "Embracing [DEMOGRAPHIC_DATA]'s Grace and Living as Sacred Vessels" at bounding box center [570, 215] width 1140 height 430
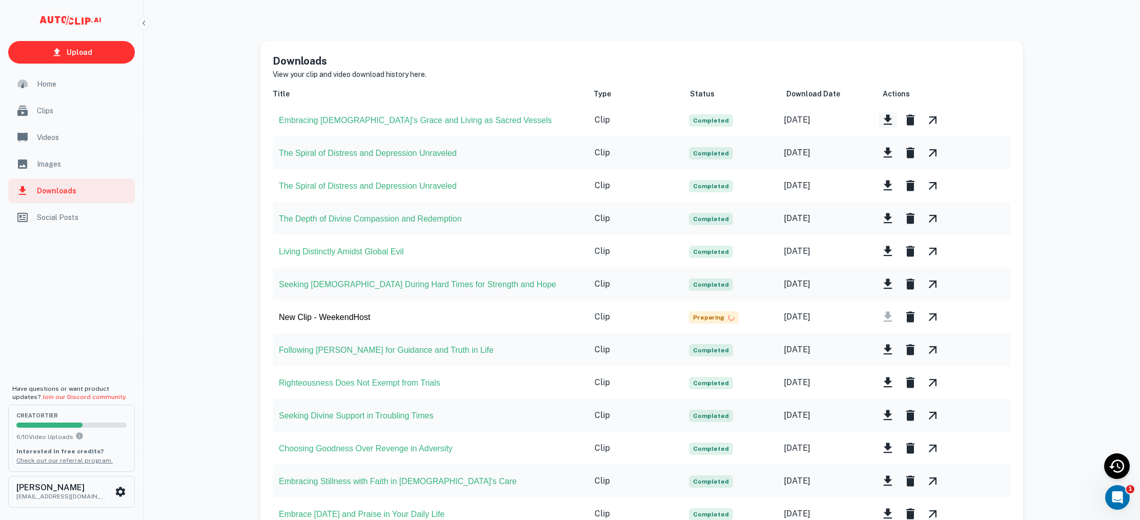
click at [885, 122] on icon "button" at bounding box center [887, 120] width 14 height 14
